Goal: Submit feedback/report problem

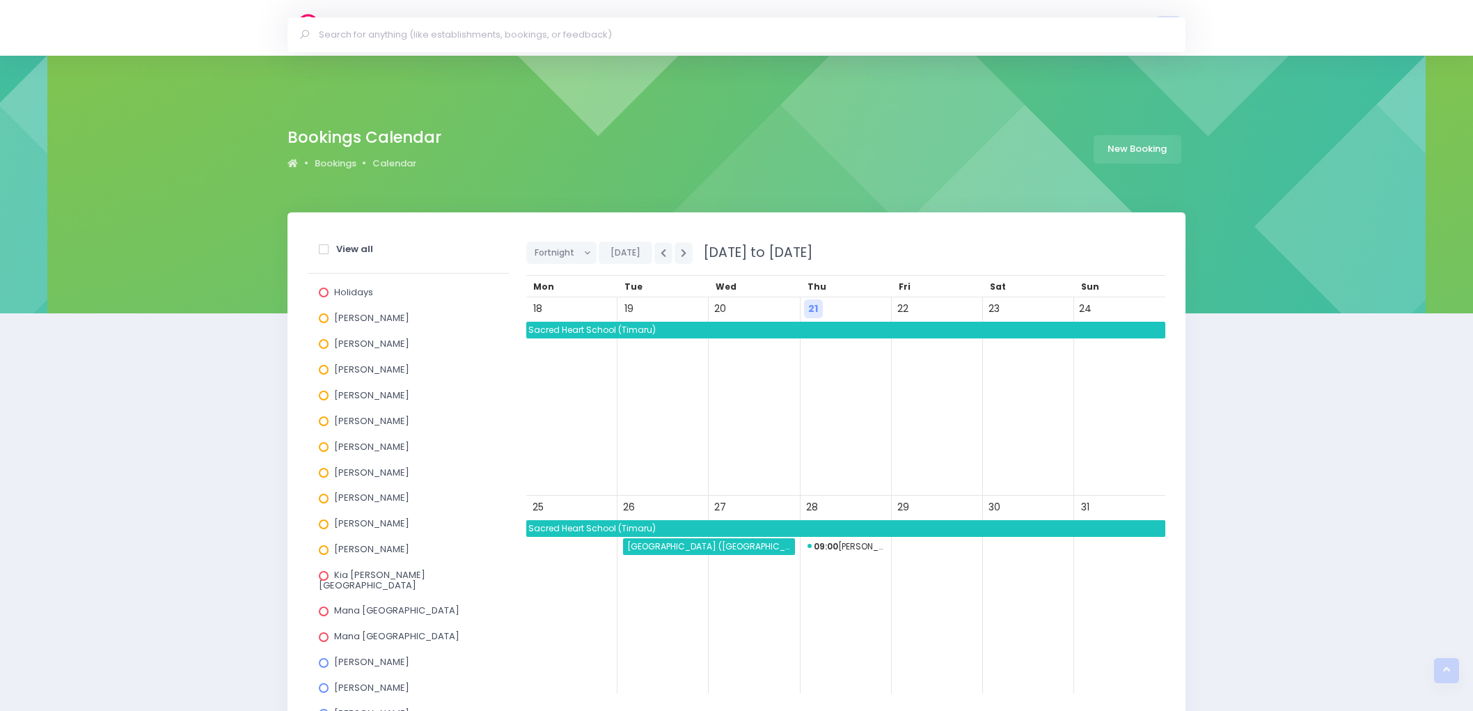
scroll to position [381, 0]
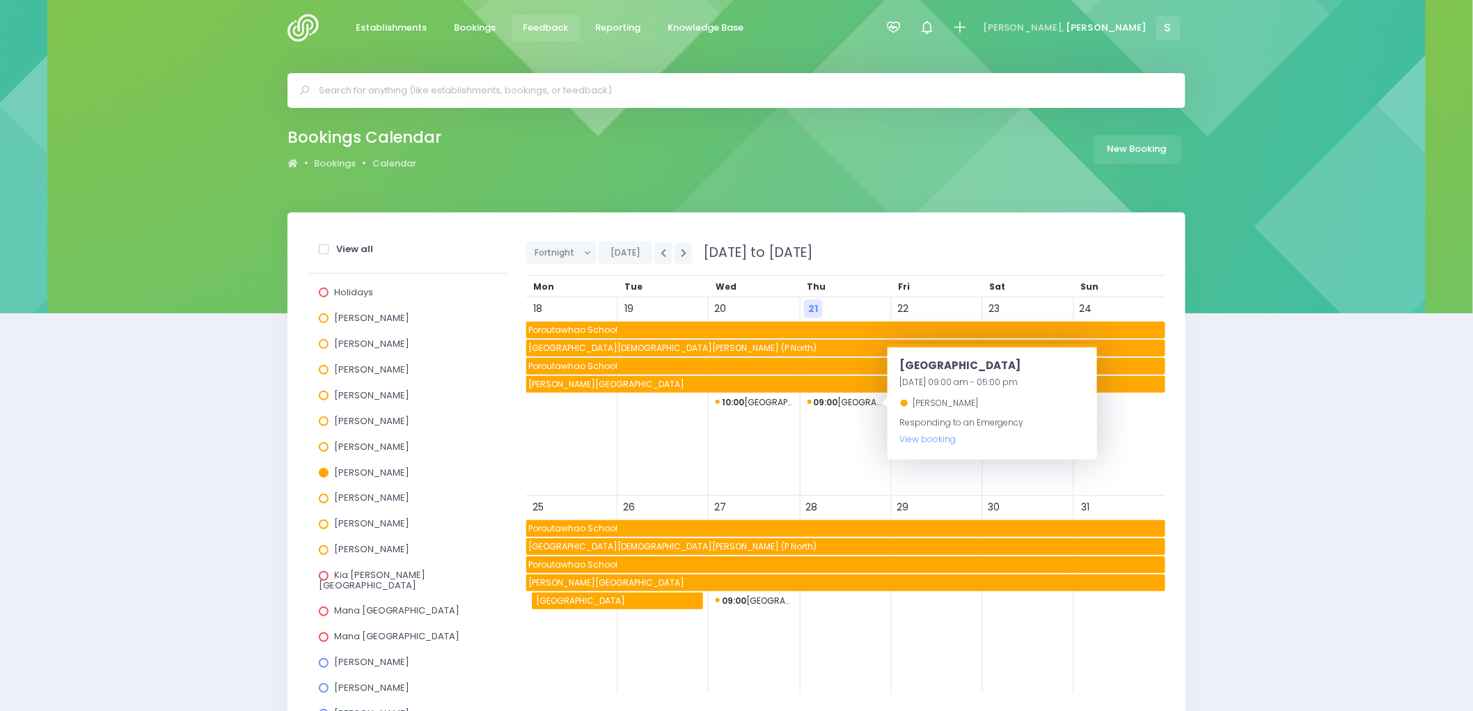
click at [537, 35] on link "Feedback" at bounding box center [546, 28] width 68 height 27
